Goal: Transaction & Acquisition: Purchase product/service

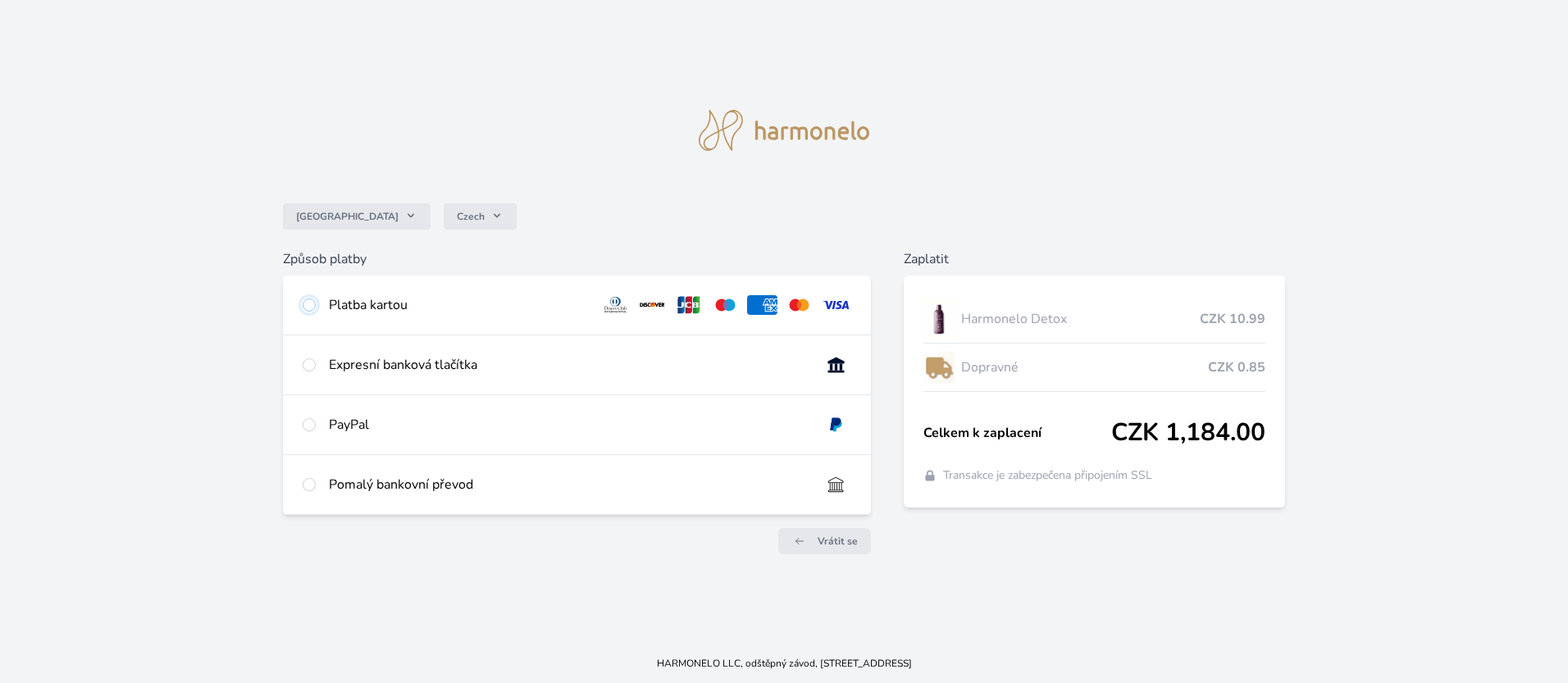
click at [312, 304] on input "radio" at bounding box center [310, 305] width 13 height 13
radio input "true"
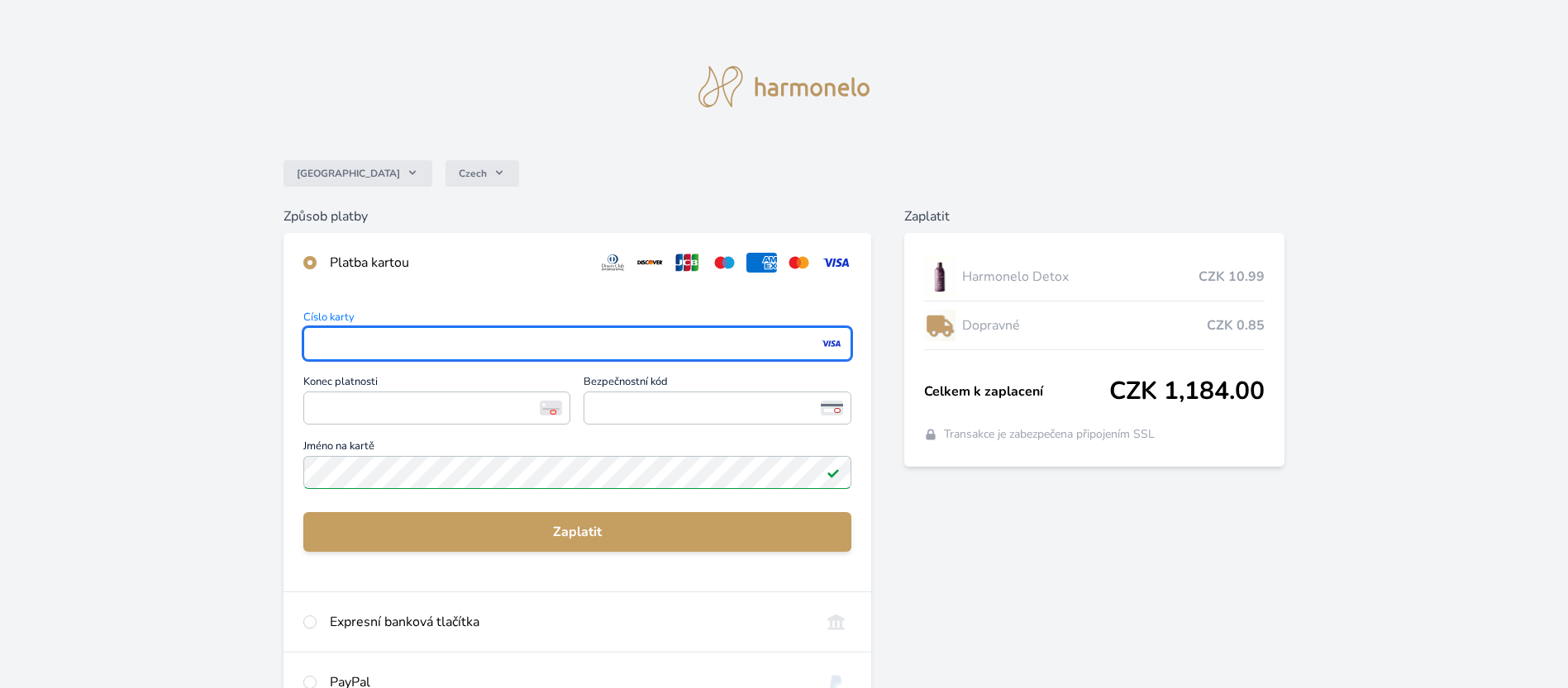
click at [919, 511] on div "Zaplatit Harmonelo Detox CZK 10.99 Dopravné CZK 0.85 Celkem k zaplacení CZK 1,1…" at bounding box center [1094, 515] width 381 height 619
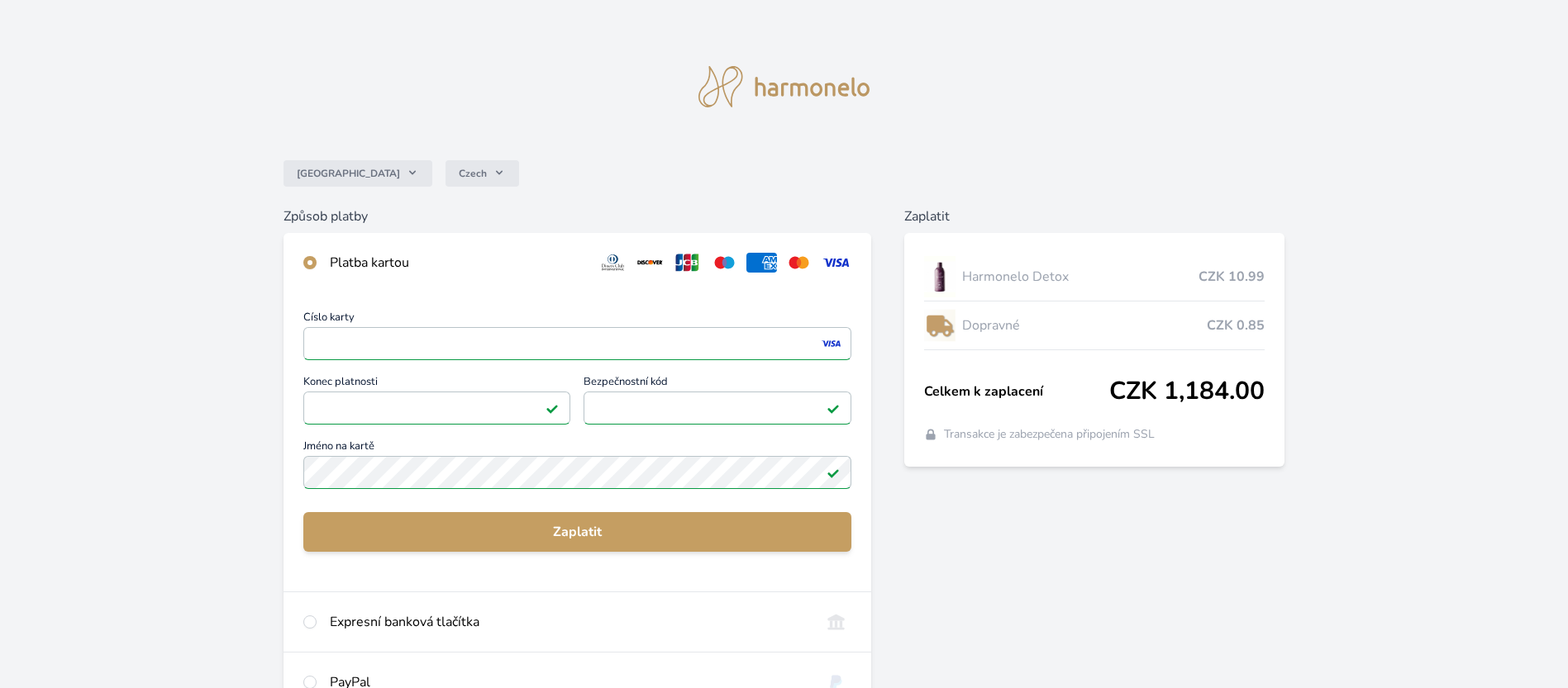
click at [1219, 582] on div "Zaplatit Harmonelo Detox CZK 10.99 Dopravné CZK 0.85 Celkem k zaplacení CZK 1,1…" at bounding box center [1094, 515] width 381 height 619
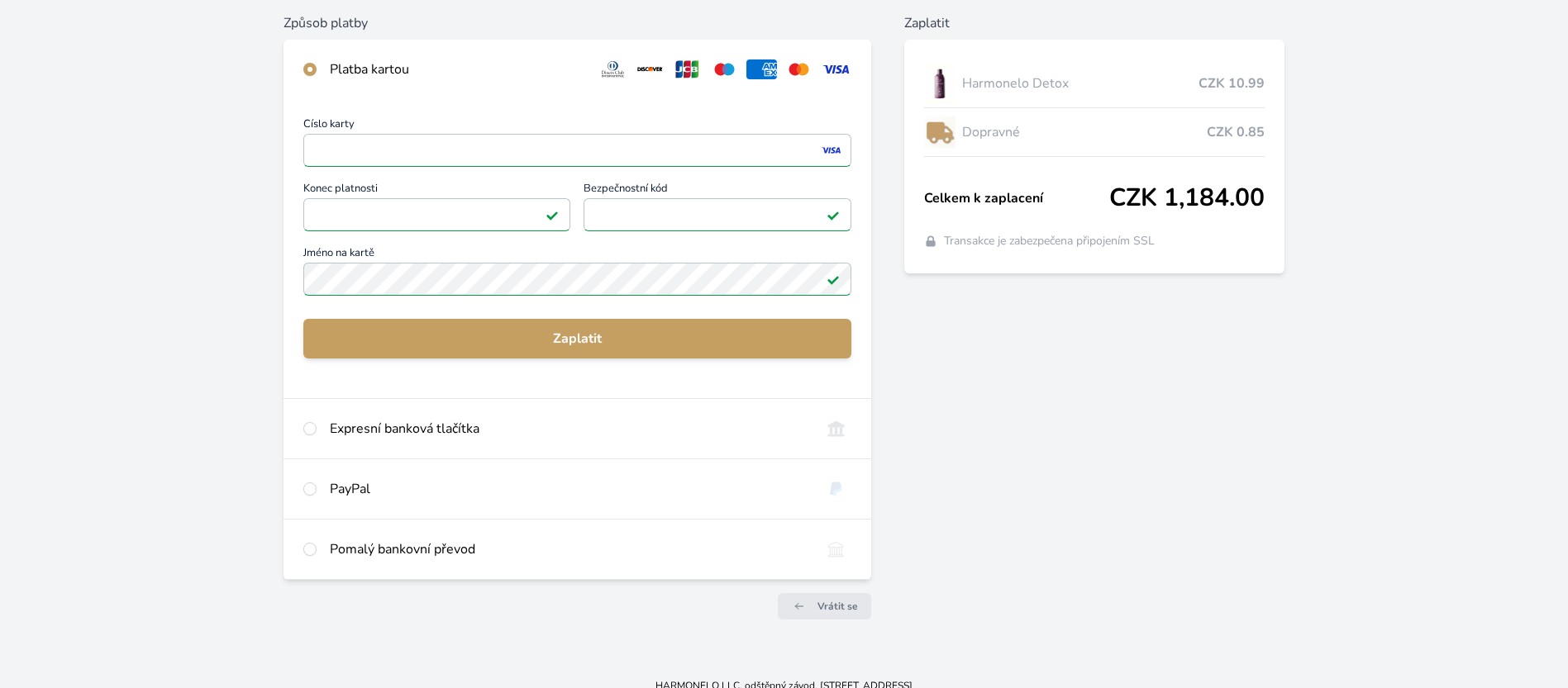
scroll to position [210, 0]
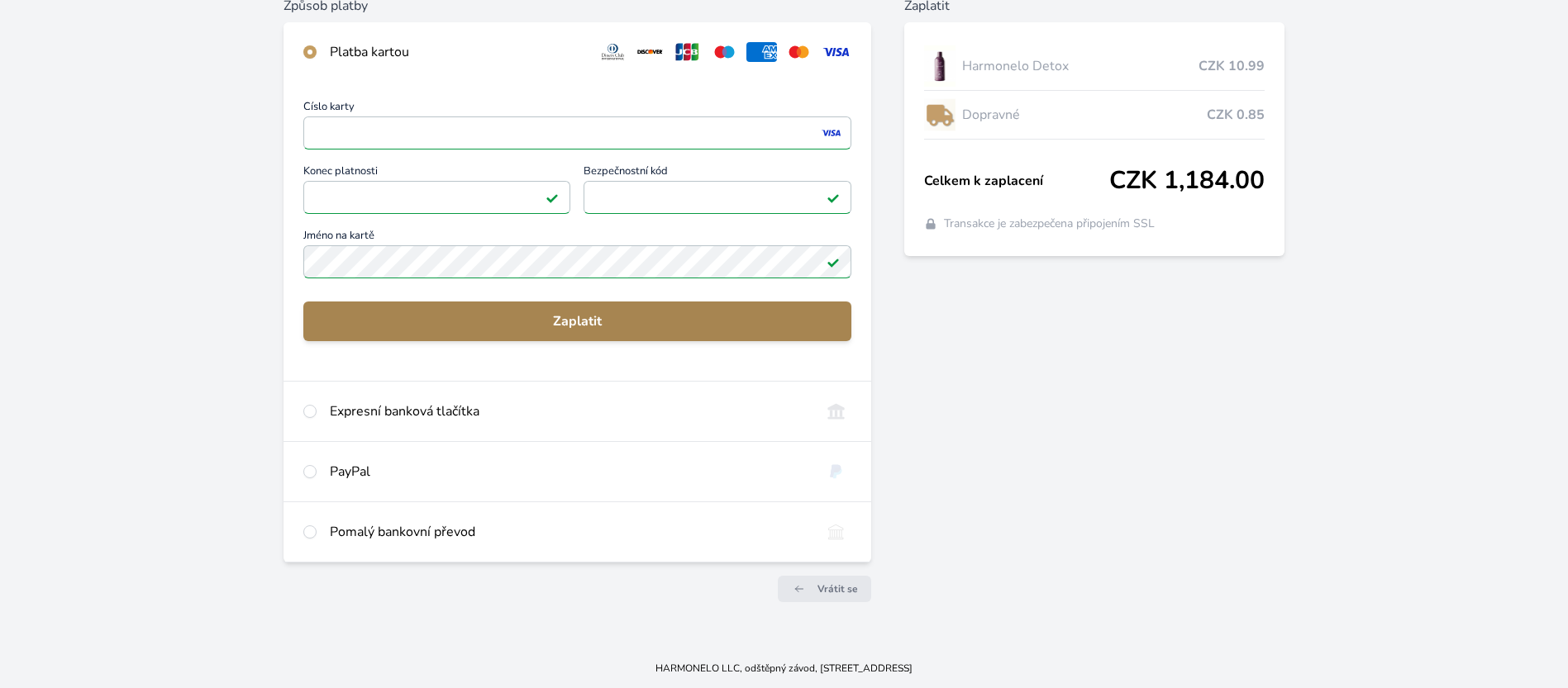
click at [696, 334] on button "Zaplatit" at bounding box center [577, 321] width 548 height 39
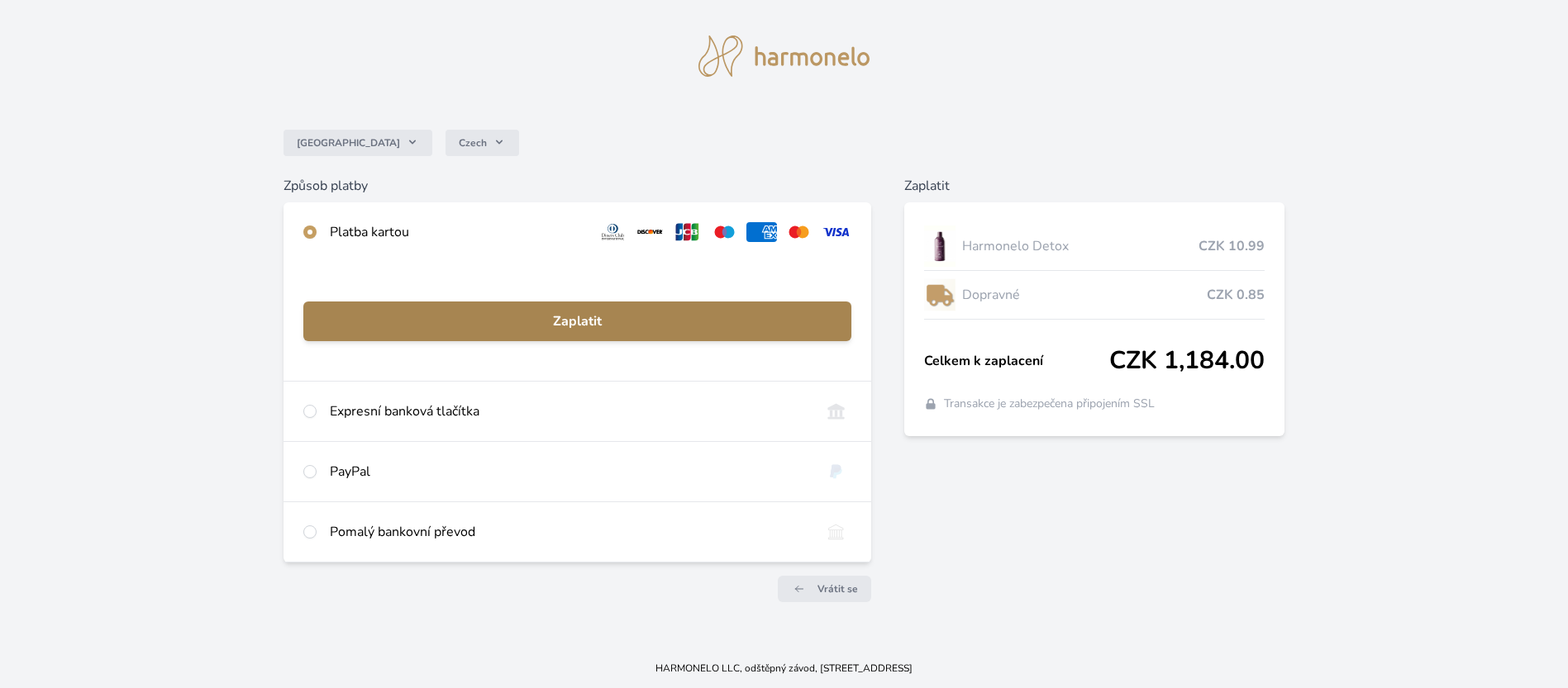
scroll to position [30, 0]
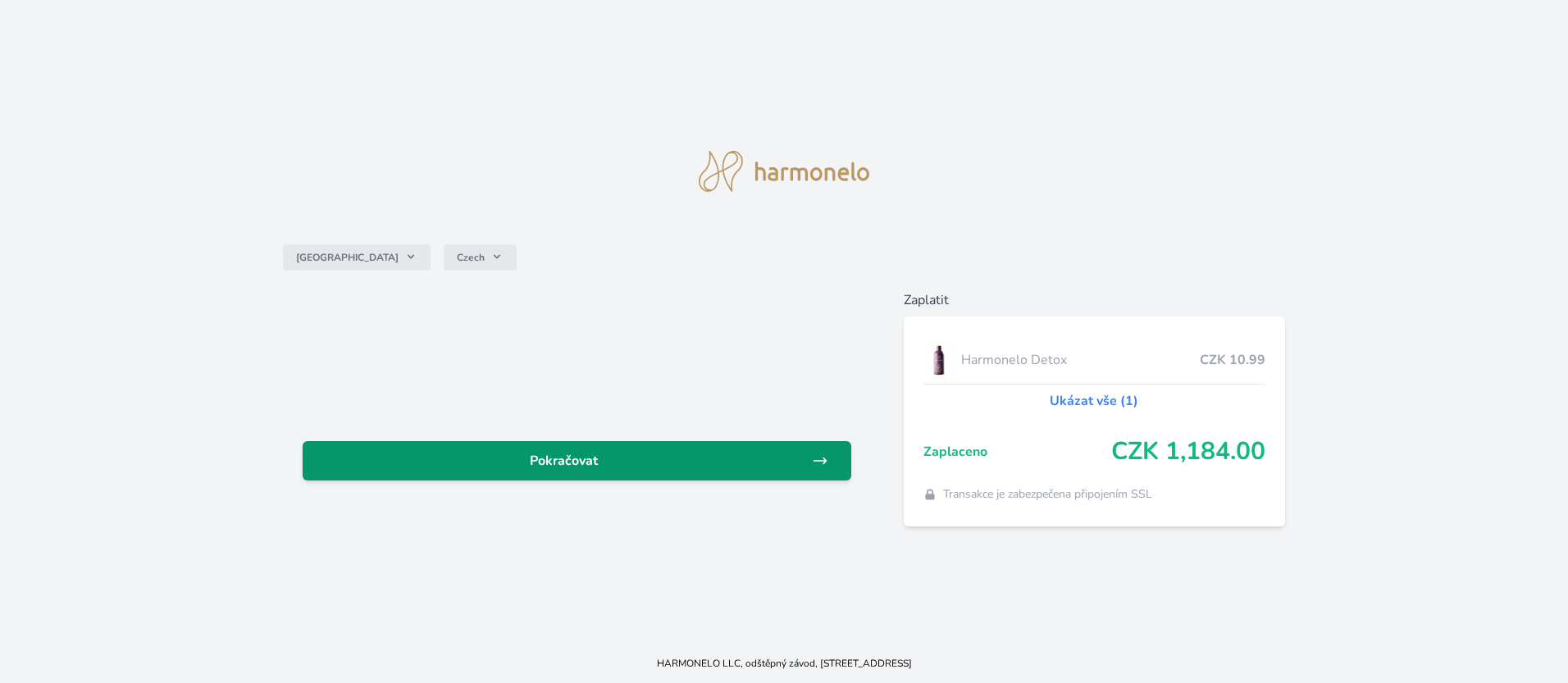
click at [616, 457] on span "Pokračovat" at bounding box center [563, 461] width 496 height 20
